Goal: Task Accomplishment & Management: Use online tool/utility

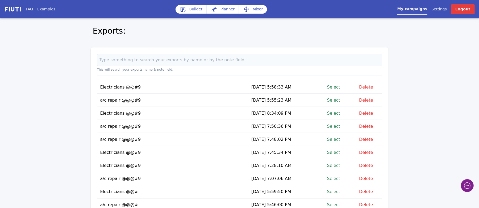
click at [336, 101] on link "Select" at bounding box center [333, 99] width 13 height 7
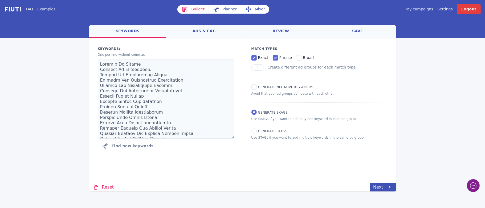
click at [257, 10] on link "Mixer" at bounding box center [255, 9] width 28 height 9
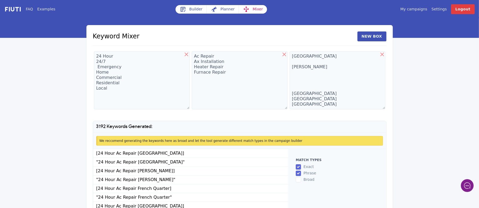
click at [383, 54] on icon at bounding box center [383, 54] width 4 height 4
type textarea "Ac Repair Ax Installation Heater Repair Furnace Repair"
type textarea "[GEOGRAPHIC_DATA] [PERSON_NAME] [GEOGRAPHIC_DATA] [GEOGRAPHIC_DATA] [GEOGRAPHIC…"
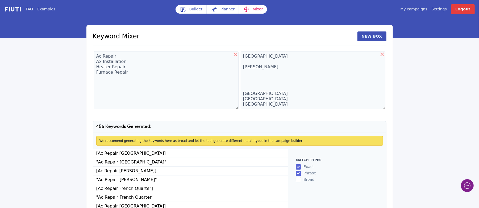
click at [382, 56] on icon at bounding box center [382, 54] width 6 height 6
type textarea "[GEOGRAPHIC_DATA] [PERSON_NAME] [GEOGRAPHIC_DATA] [GEOGRAPHIC_DATA] [GEOGRAPHIC…"
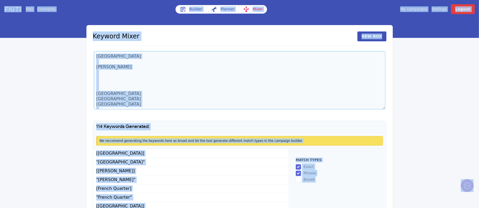
click at [149, 93] on textarea "[GEOGRAPHIC_DATA] [PERSON_NAME] [GEOGRAPHIC_DATA] [GEOGRAPHIC_DATA] [GEOGRAPHIC…" at bounding box center [240, 80] width 292 height 58
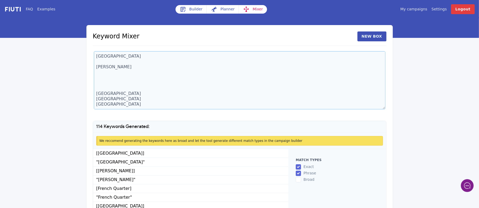
click at [104, 63] on textarea "[GEOGRAPHIC_DATA] [PERSON_NAME] [GEOGRAPHIC_DATA] [GEOGRAPHIC_DATA] [GEOGRAPHIC…" at bounding box center [240, 80] width 292 height 58
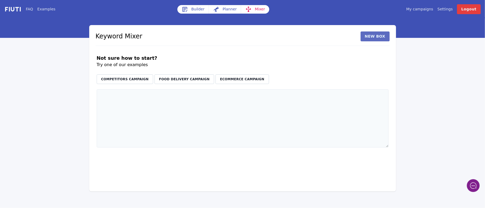
click at [374, 35] on button "New Box" at bounding box center [374, 36] width 29 height 10
click at [109, 101] on textarea at bounding box center [169, 118] width 145 height 58
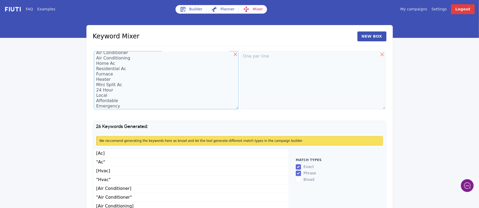
scroll to position [19, 0]
type textarea "Ac Hvac Air Conditioner Air Conditioning Home Ac Residential Ac Furnace Heater …"
click at [248, 59] on textarea at bounding box center [313, 80] width 145 height 58
type textarea "A"
click at [129, 103] on textarea "Ac Hvac Air Conditioner Air Conditioning Home Ac Residential Ac Furnace Heater …" at bounding box center [166, 80] width 145 height 58
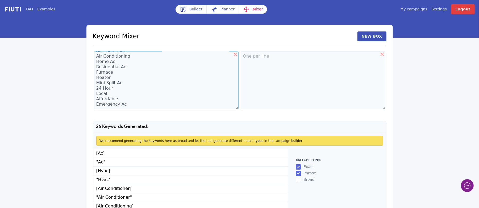
click at [122, 96] on textarea "Ac Hvac Air Conditioner Air Conditioning Home Ac Residential Ac Furnace Heater …" at bounding box center [166, 80] width 145 height 58
click at [113, 89] on textarea "Ac Hvac Air Conditioner Air Conditioning Home Ac Residential Ac Furnace Heater …" at bounding box center [166, 80] width 145 height 58
click at [119, 85] on textarea "Ac Hvac Air Conditioner Air Conditioning Home Ac Residential Ac Furnace Heater …" at bounding box center [166, 80] width 145 height 58
click at [112, 72] on textarea "Ac Hvac Air Conditioner Air Conditioning Home Ac Residential Ac Furnace Heater …" at bounding box center [166, 80] width 145 height 58
click at [126, 103] on textarea "Ac Hvac Air Conditioner Air Conditioning Home Ac Residential Ac Furnace Heater …" at bounding box center [166, 80] width 145 height 58
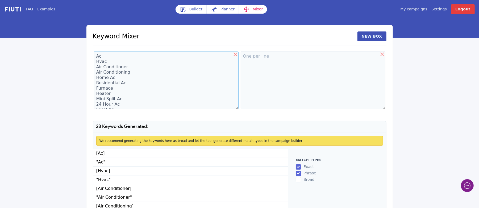
scroll to position [27, 0]
click at [121, 100] on textarea "Ac Hvac Air Conditioner Air Conditioning Home Ac Residential Ac Furnace Heater …" at bounding box center [166, 80] width 145 height 58
type textarea "Ac Hvac Air Conditioner Air Conditioning Home Ac Residential Ac Furnace Heater …"
click at [258, 61] on textarea at bounding box center [313, 80] width 145 height 58
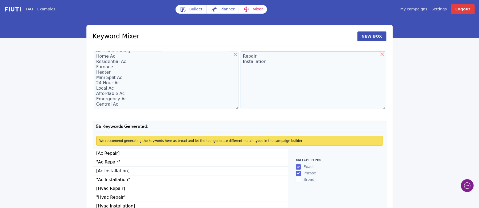
type textarea "Repair Installation"
click at [299, 175] on input "phrase" at bounding box center [298, 172] width 5 height 5
checkbox input "false"
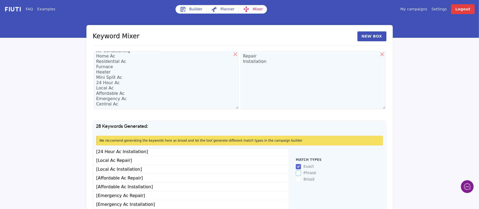
scroll to position [28, 0]
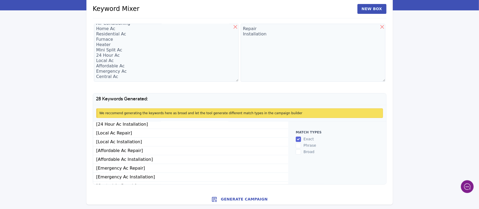
click at [233, 196] on button "Generate Campaign" at bounding box center [240, 199] width 307 height 11
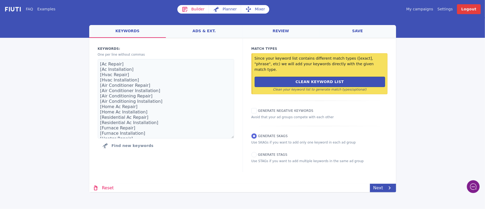
click at [356, 29] on link "save" at bounding box center [357, 31] width 77 height 13
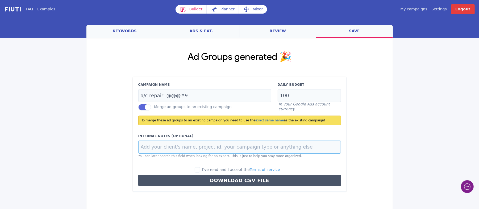
click at [140, 147] on input at bounding box center [239, 147] width 203 height 13
click at [208, 169] on label "I've read and I accept the Terms of service" at bounding box center [237, 170] width 85 height 6
click at [200, 169] on input "I've read and I accept the Terms of service" at bounding box center [197, 169] width 5 height 5
checkbox input "true"
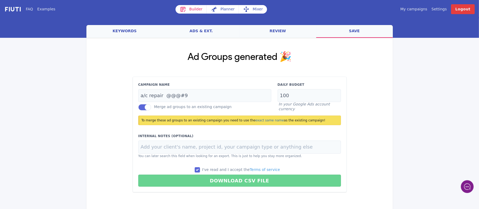
click at [231, 181] on button "Download CSV File" at bounding box center [239, 181] width 203 height 12
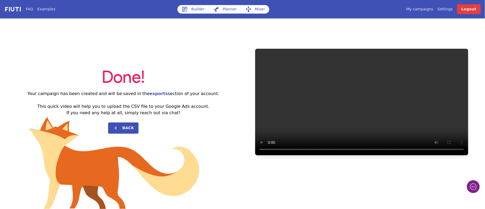
click at [426, 9] on link "My campaigns" at bounding box center [419, 9] width 27 height 6
